Goal: Information Seeking & Learning: Learn about a topic

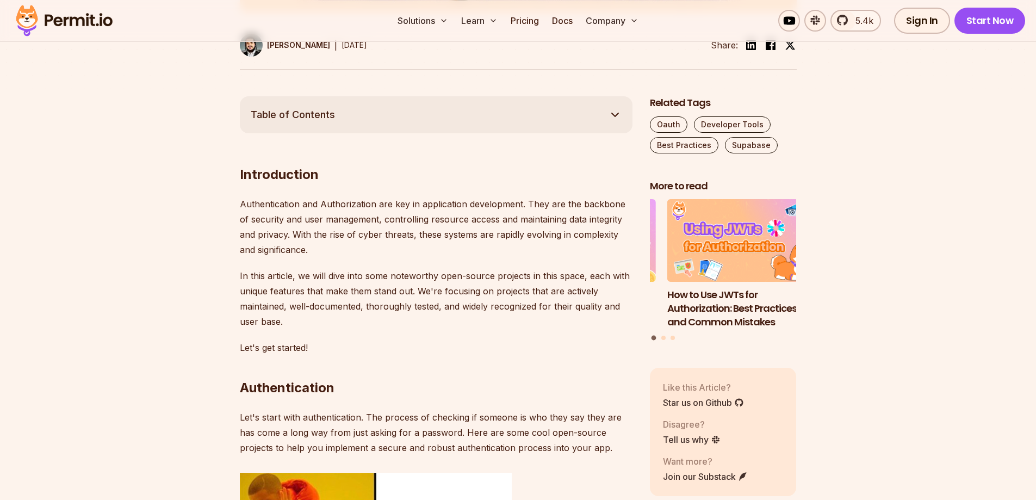
scroll to position [598, 0]
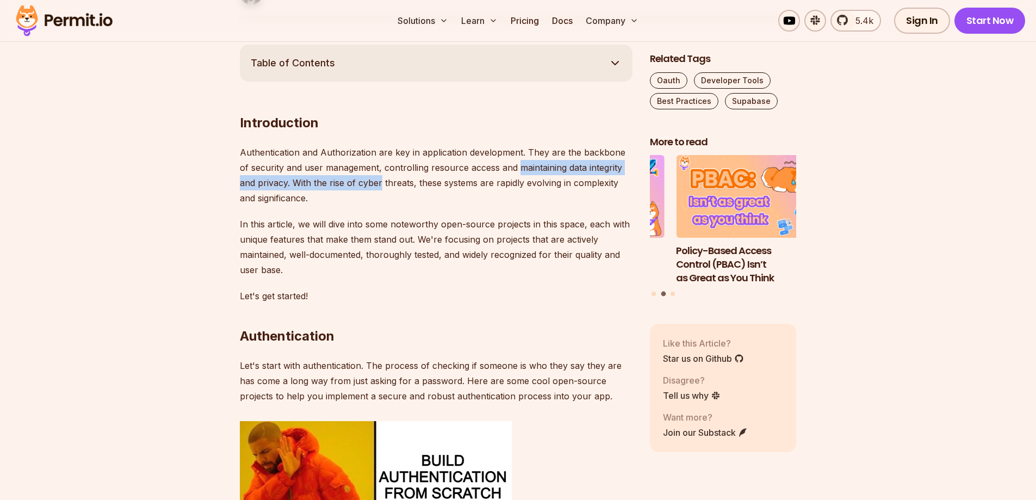
drag, startPoint x: 381, startPoint y: 176, endPoint x: 521, endPoint y: 166, distance: 139.5
click at [521, 166] on p "Authentication and Authorization are key in application development. They are t…" at bounding box center [436, 175] width 393 height 61
click at [487, 187] on p "Authentication and Authorization are key in application development. They are t…" at bounding box center [436, 175] width 393 height 61
drag, startPoint x: 326, startPoint y: 188, endPoint x: 359, endPoint y: 184, distance: 32.9
click at [359, 184] on p "Authentication and Authorization are key in application development. They are t…" at bounding box center [436, 175] width 393 height 61
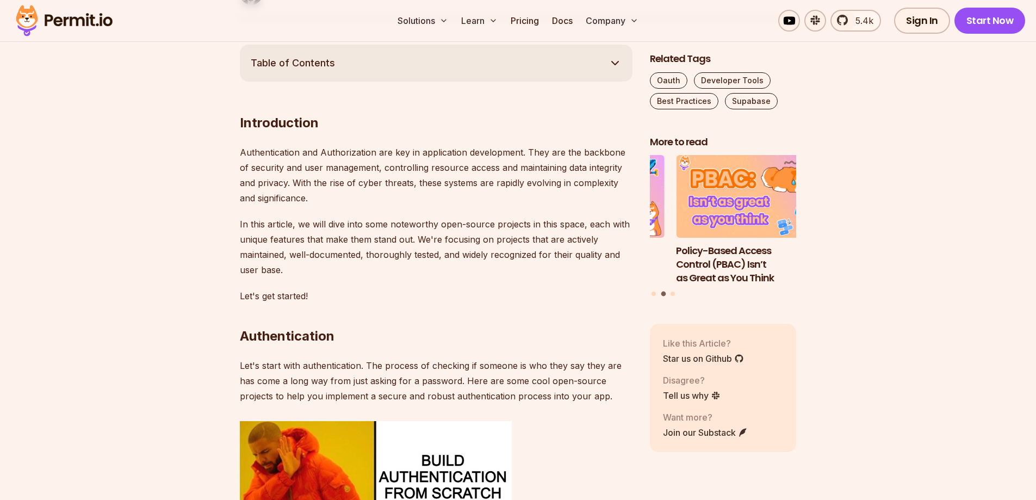
click at [367, 192] on p "Authentication and Authorization are key in application development. They are t…" at bounding box center [436, 175] width 393 height 61
drag, startPoint x: 431, startPoint y: 184, endPoint x: 534, endPoint y: 181, distance: 102.8
click at [534, 181] on p "Authentication and Authorization are key in application development. They are t…" at bounding box center [436, 175] width 393 height 61
click at [407, 200] on p "Authentication and Authorization are key in application development. They are t…" at bounding box center [436, 175] width 393 height 61
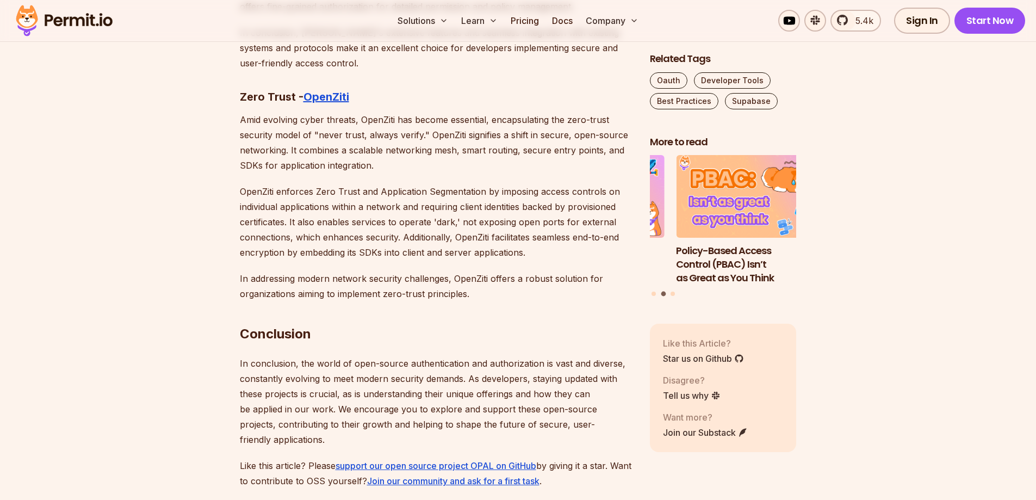
scroll to position [5844, 0]
